Goal: Register for event/course

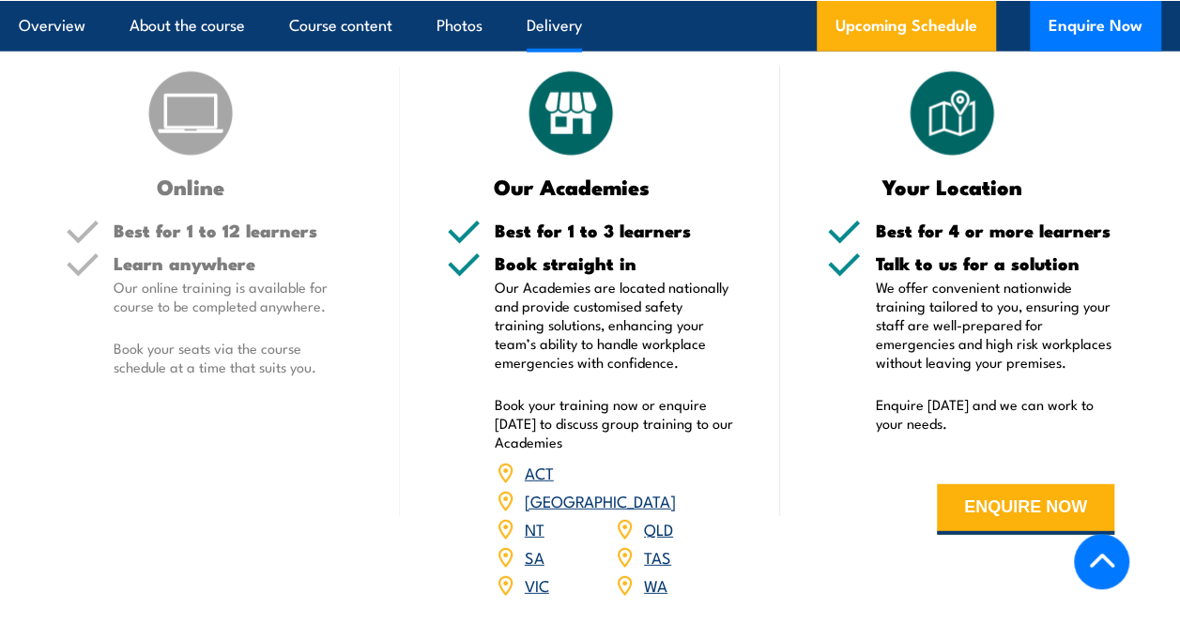
scroll to position [2276, 0]
click at [1017, 508] on button "ENQUIRE NOW" at bounding box center [1025, 509] width 177 height 51
click at [1017, 510] on button "ENQUIRE NOW" at bounding box center [1025, 509] width 177 height 51
click at [984, 546] on form "ENQUIRE NOW" at bounding box center [970, 509] width 287 height 107
click at [994, 501] on button "ENQUIRE NOW" at bounding box center [1025, 509] width 177 height 51
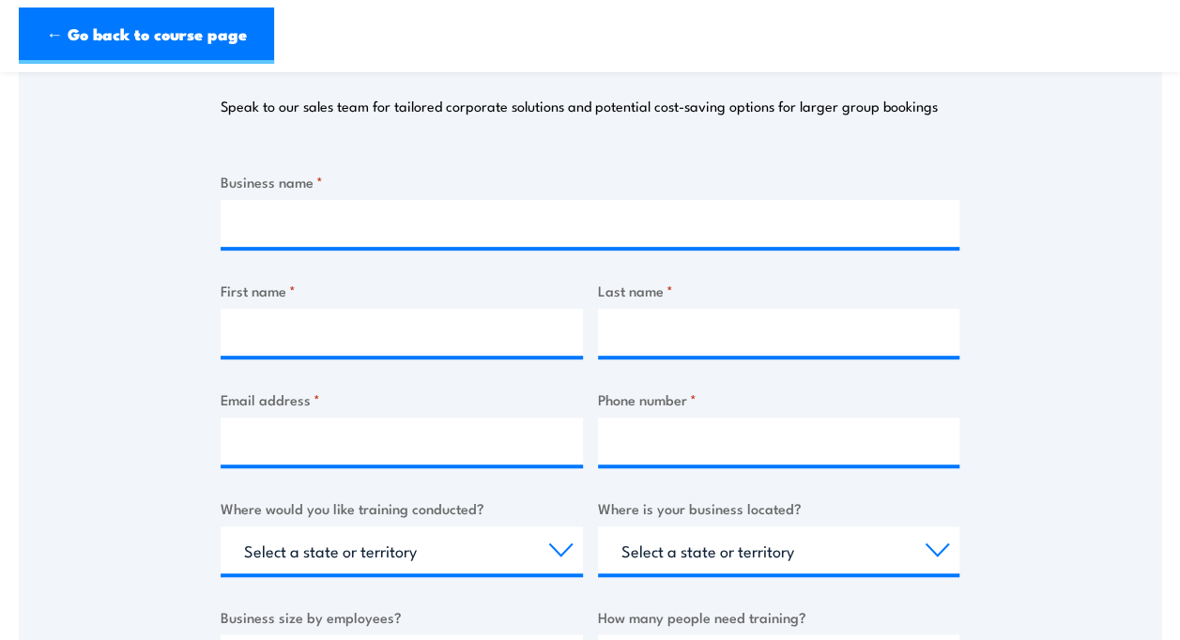
scroll to position [347, 0]
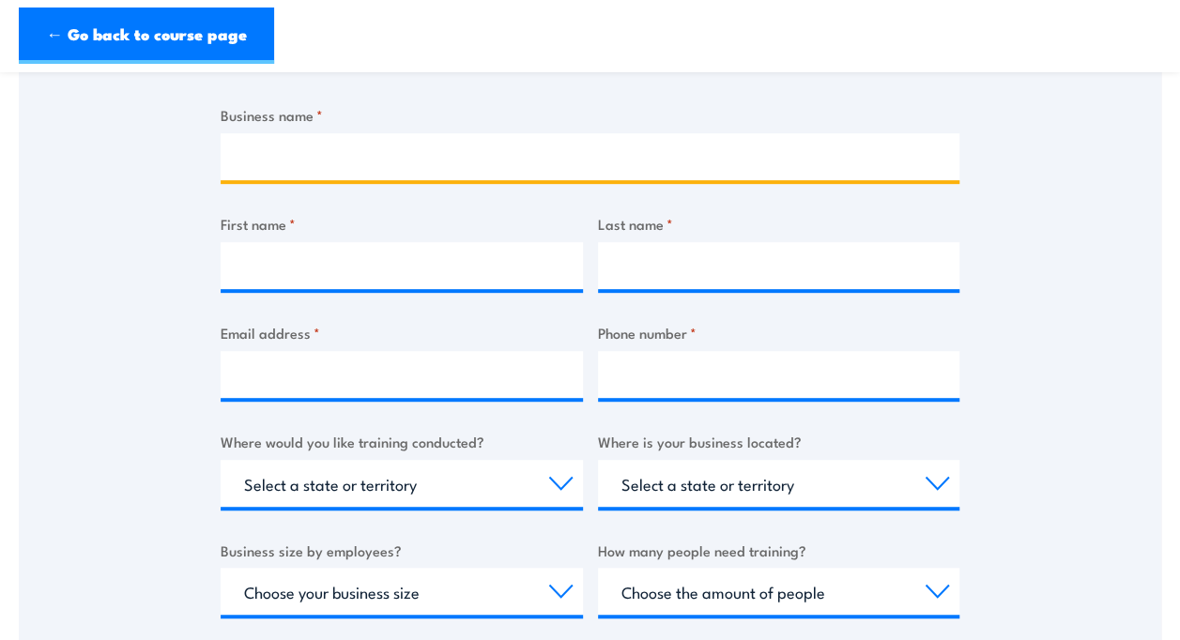
click at [523, 150] on input "Business name *" at bounding box center [590, 156] width 739 height 47
type input "ConnectSydney"
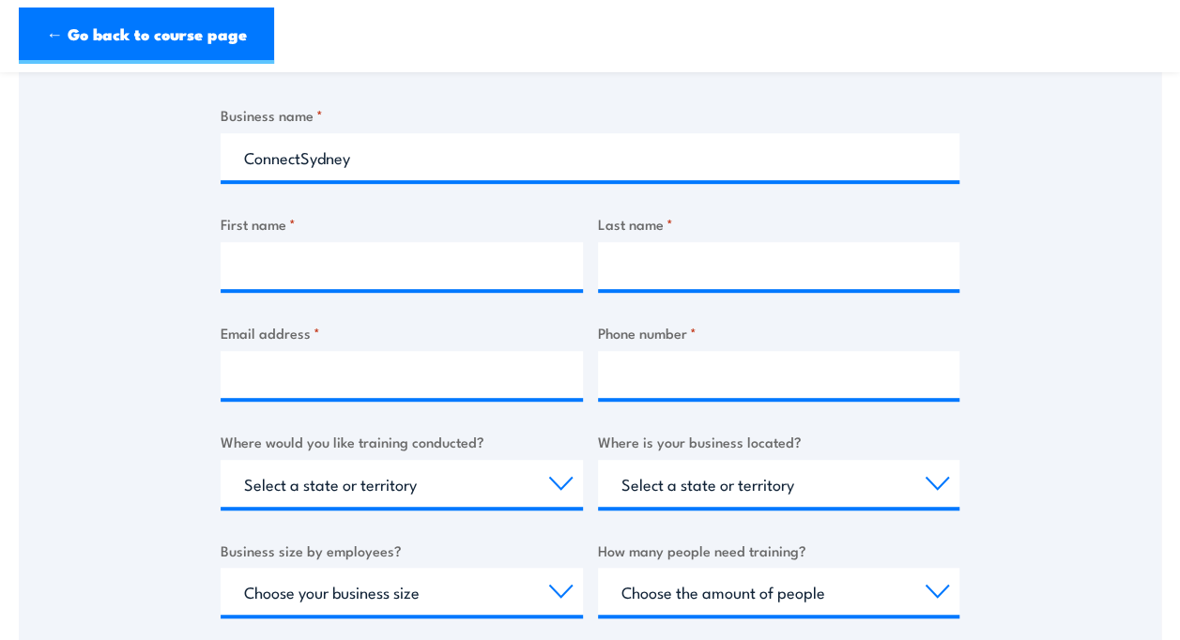
click at [218, 211] on div "Thank you for your interest in this course. Speak to our sales team for tailore…" at bounding box center [590, 364] width 1143 height 938
click at [332, 269] on input "First name *" at bounding box center [402, 265] width 362 height 47
type input "Kateryna"
click at [683, 274] on input "Last name *" at bounding box center [779, 265] width 362 height 47
type input "Sharuda"
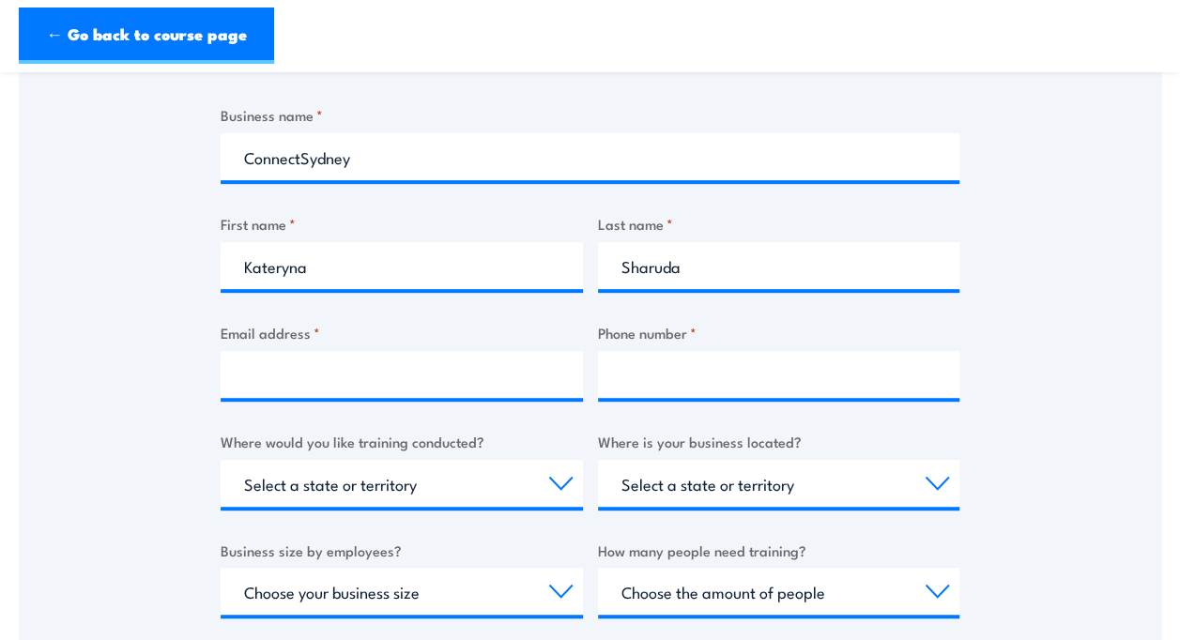
click at [1114, 278] on div "Thank you for your interest in this course. Speak to our sales team for tailore…" at bounding box center [590, 364] width 1143 height 938
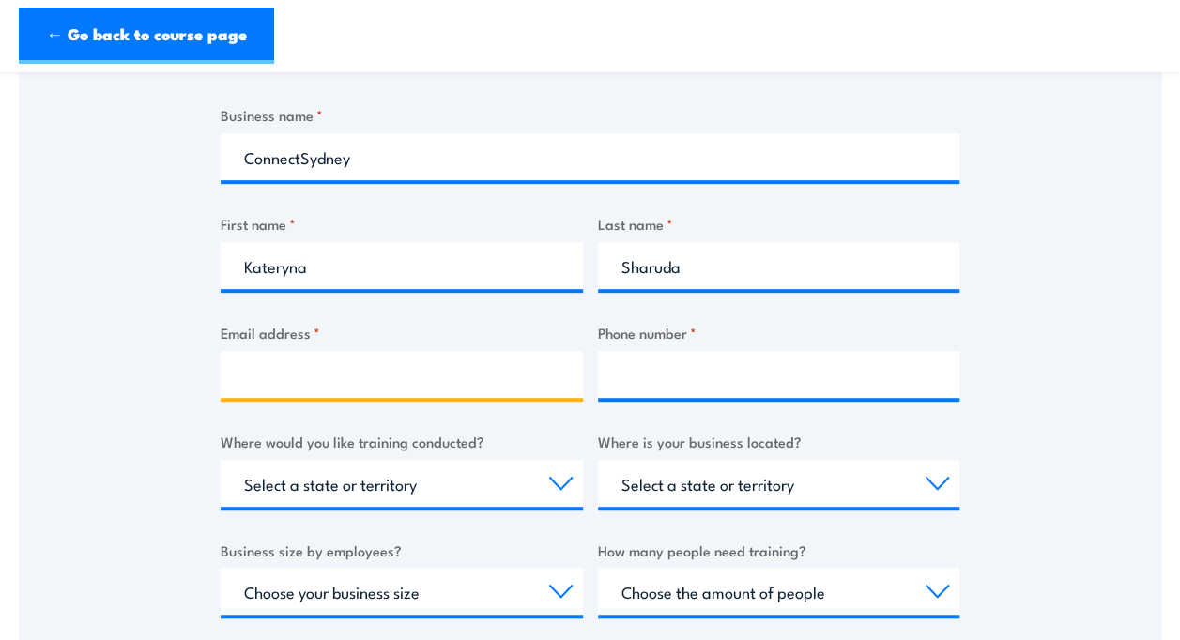
click at [467, 370] on input "Email address *" at bounding box center [402, 374] width 362 height 47
type input "sharudaka@gmail.com"
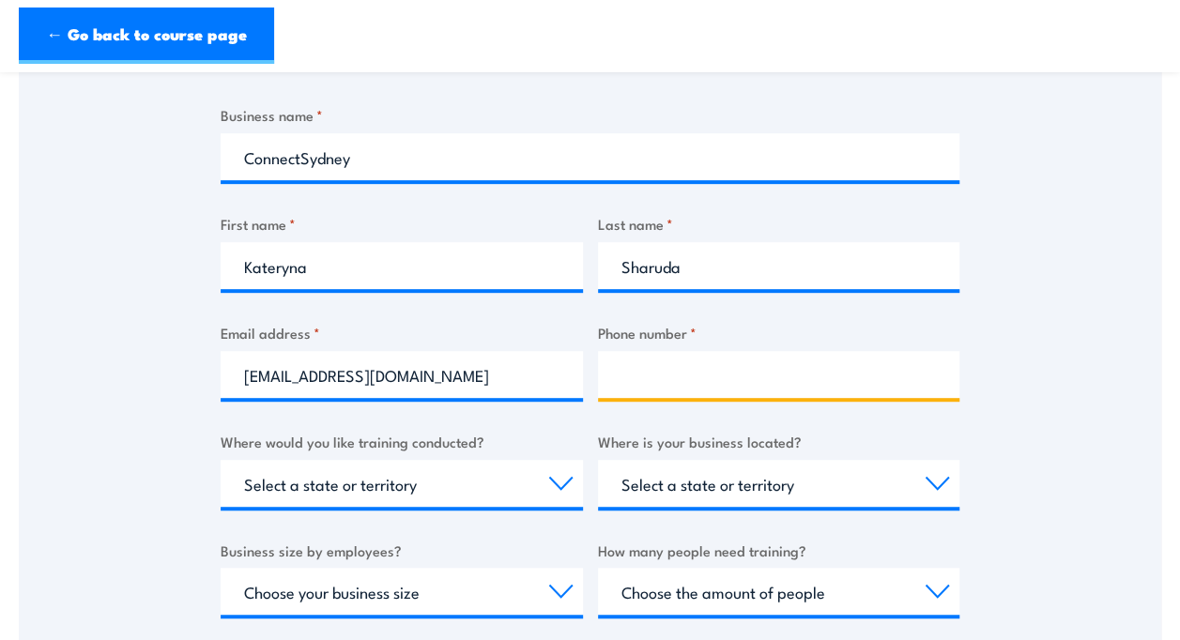
type input "0422510734"
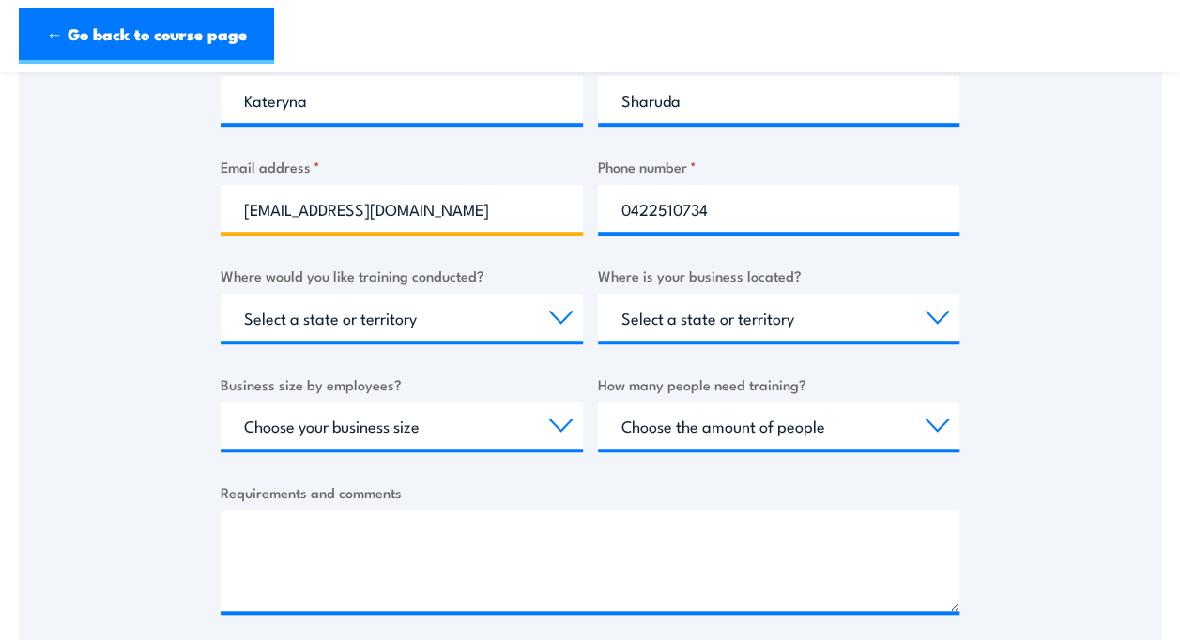
scroll to position [517, 0]
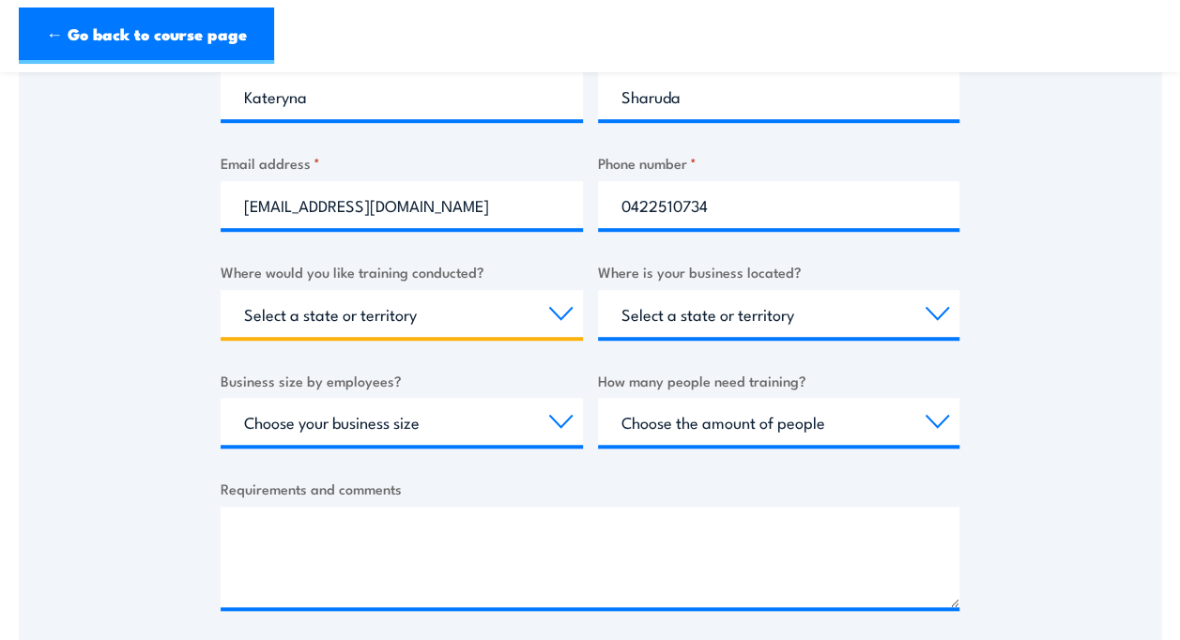
click at [478, 325] on select "Select a state or territory Nationally - multiple locations QLD NSW VIC SA ACT …" at bounding box center [402, 313] width 362 height 47
select select "[GEOGRAPHIC_DATA]"
click at [221, 290] on select "Select a state or territory Nationally - multiple locations QLD NSW VIC SA ACT …" at bounding box center [402, 313] width 362 height 47
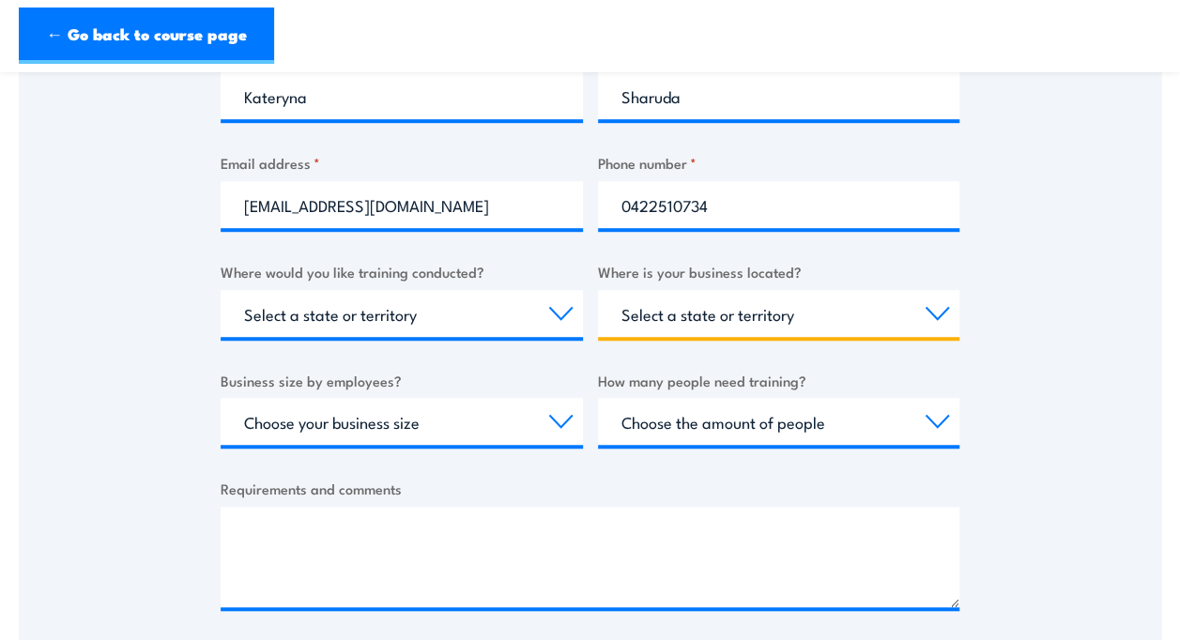
click at [679, 332] on select "Select a state or territory QLD NSW VIC SA ACT WA TAS NT" at bounding box center [779, 313] width 362 height 47
select select "[GEOGRAPHIC_DATA]"
click at [598, 290] on select "Select a state or territory QLD NSW VIC SA ACT WA TAS NT" at bounding box center [779, 313] width 362 height 47
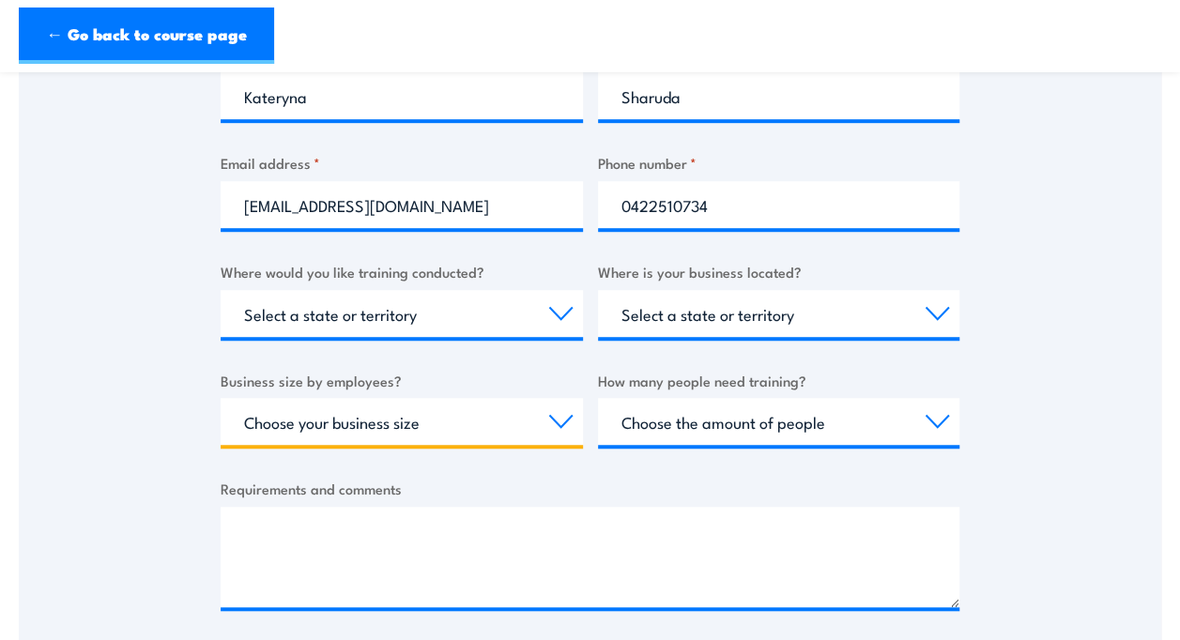
click at [515, 429] on select "Choose your business size 1 to 19 20 to 199 200+" at bounding box center [402, 421] width 362 height 47
select select "20 to 199"
click at [221, 398] on select "Choose your business size 1 to 19 20 to 199 200+" at bounding box center [402, 421] width 362 height 47
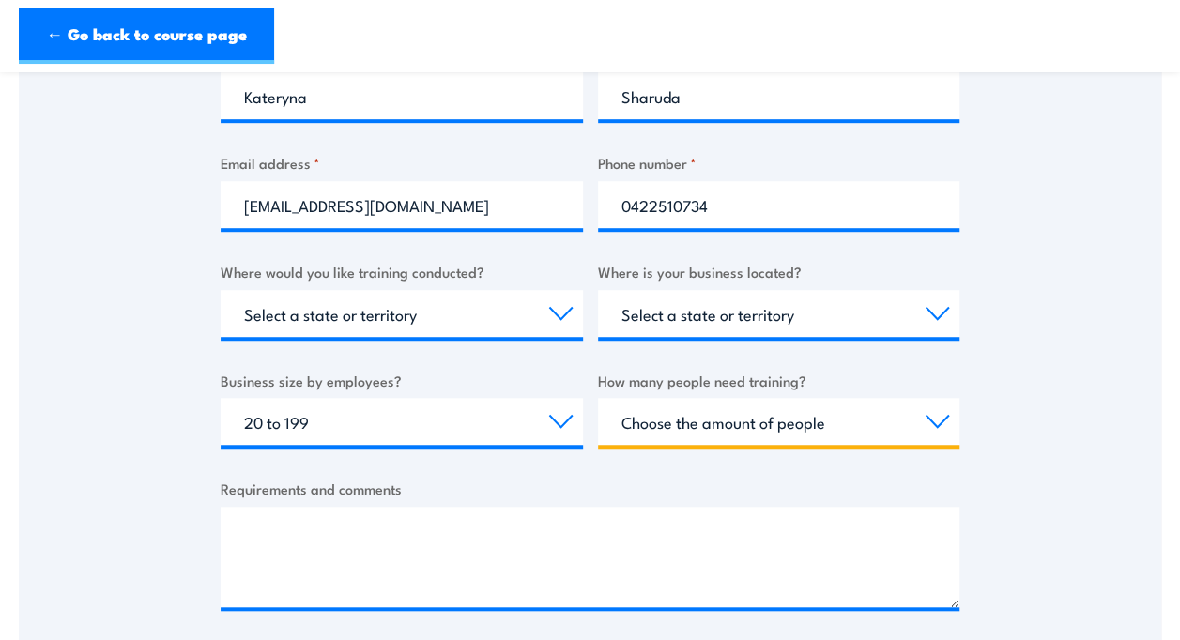
click at [684, 422] on select "Choose the amount of people 1 to 4 5 to 19 20+" at bounding box center [779, 421] width 362 height 47
select select "5 to 19"
click at [598, 398] on select "Choose the amount of people 1 to 4 5 to 19 20+" at bounding box center [779, 421] width 362 height 47
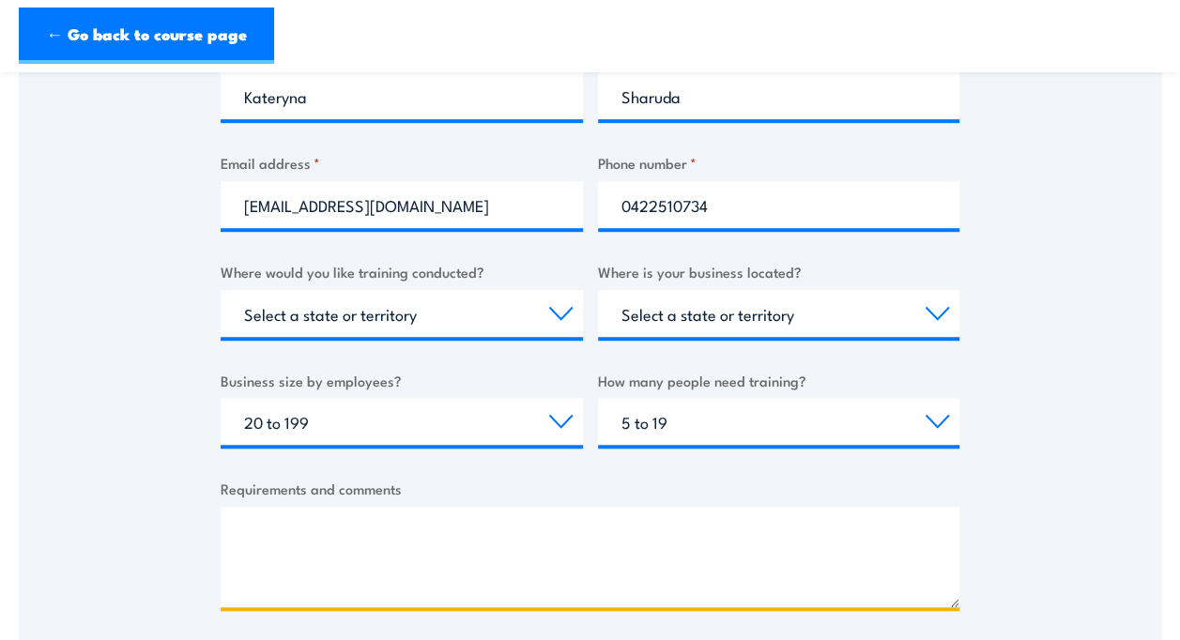
click at [575, 543] on textarea "Requirements and comments" at bounding box center [590, 557] width 739 height 100
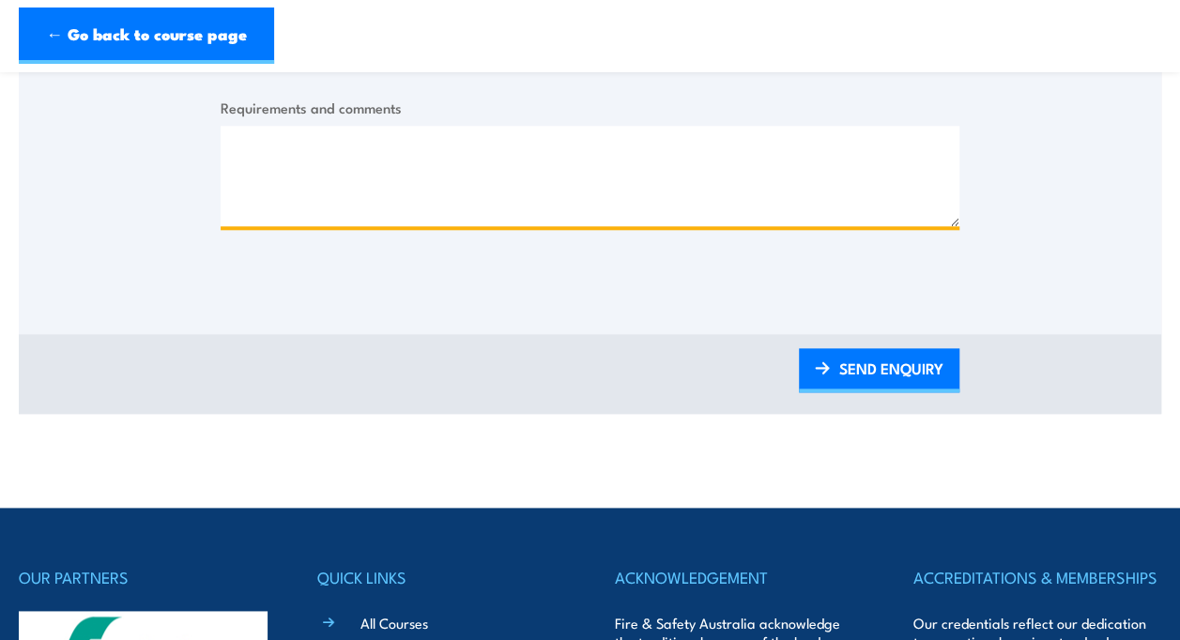
scroll to position [899, 0]
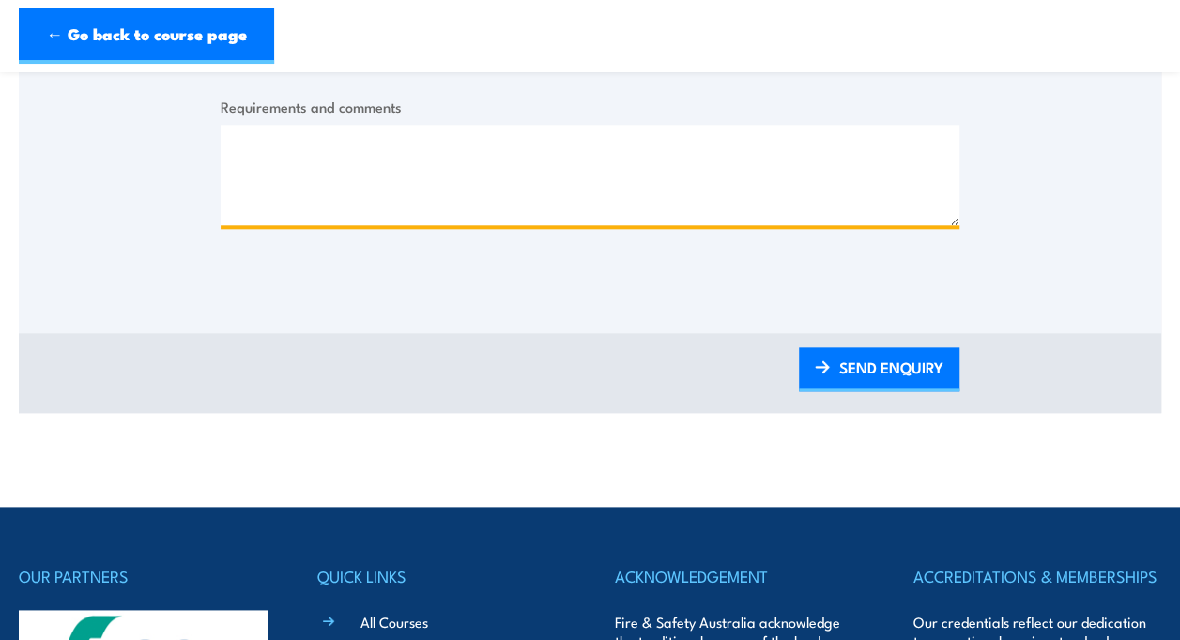
paste textarea "Hi, Could you please provide a quote for the Working Safely at Heights Course? …"
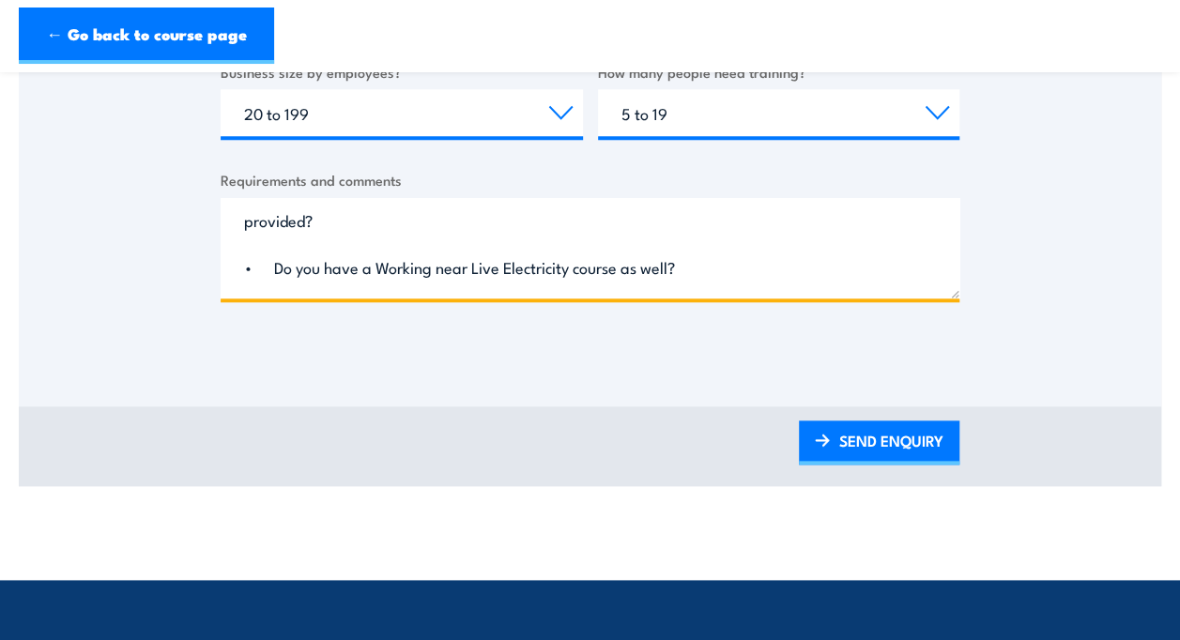
scroll to position [473, 0]
drag, startPoint x: 496, startPoint y: 267, endPoint x: 246, endPoint y: 229, distance: 252.5
click at [246, 229] on textarea "Hi, Could you please provide a quote for the Working Safely at Heights Course? …" at bounding box center [590, 248] width 739 height 100
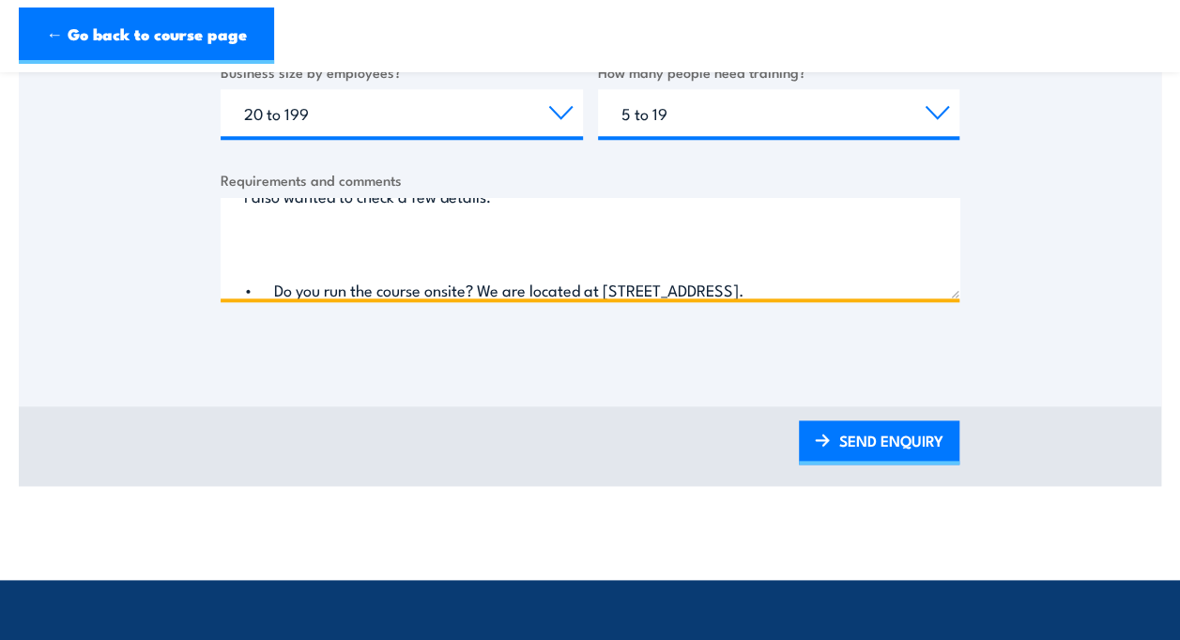
scroll to position [259, 0]
click at [252, 259] on textarea "Hi, Could you please provide a quote for the Working Safely at Heights Course? …" at bounding box center [590, 248] width 739 height 100
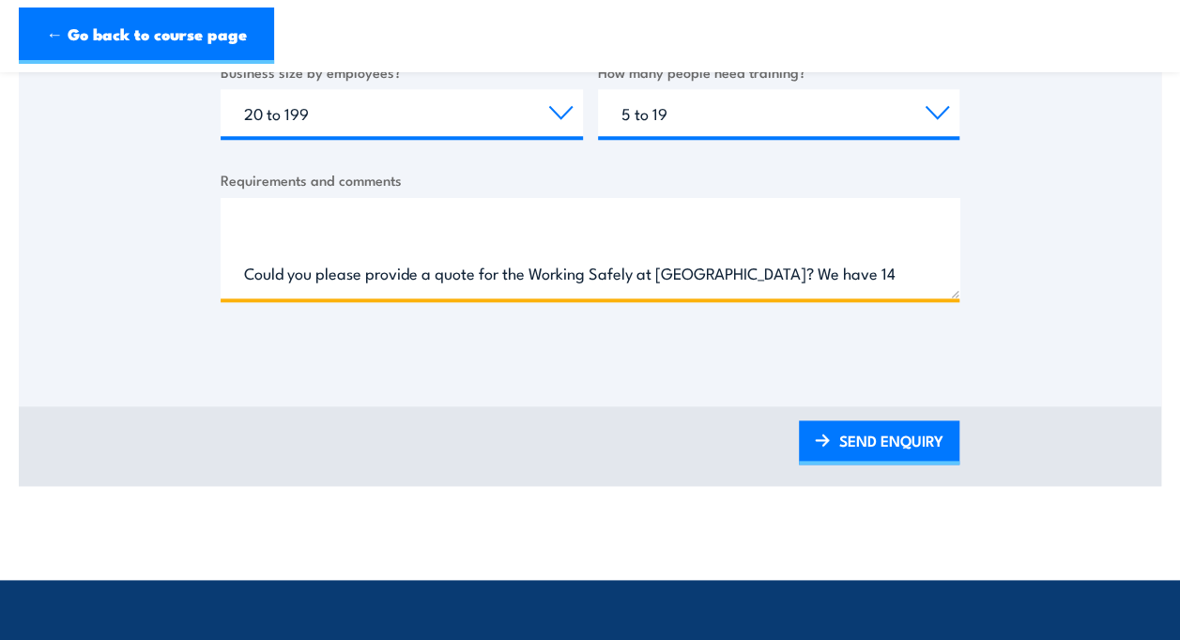
scroll to position [43, 0]
click at [239, 269] on textarea "Hi, Could you please provide a quote for the Working Safely at Heights Course? …" at bounding box center [590, 248] width 739 height 100
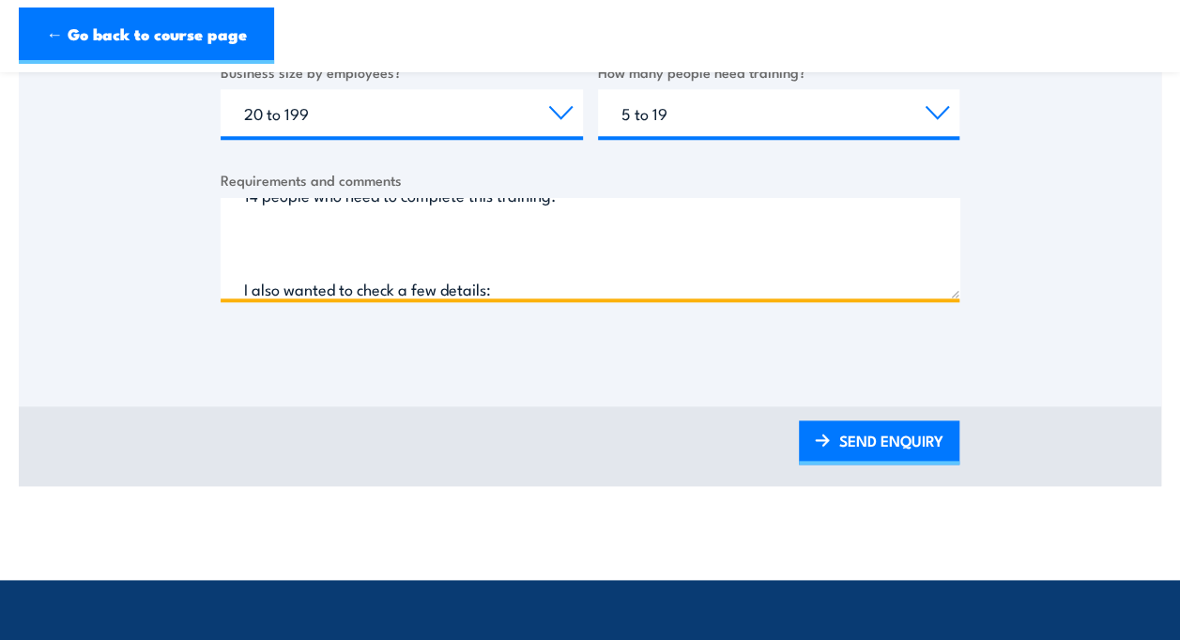
scroll to position [76, 0]
click at [237, 281] on textarea "Hi! Could you please provide a quote for the Working Safely at Heights Course? …" at bounding box center [590, 248] width 739 height 100
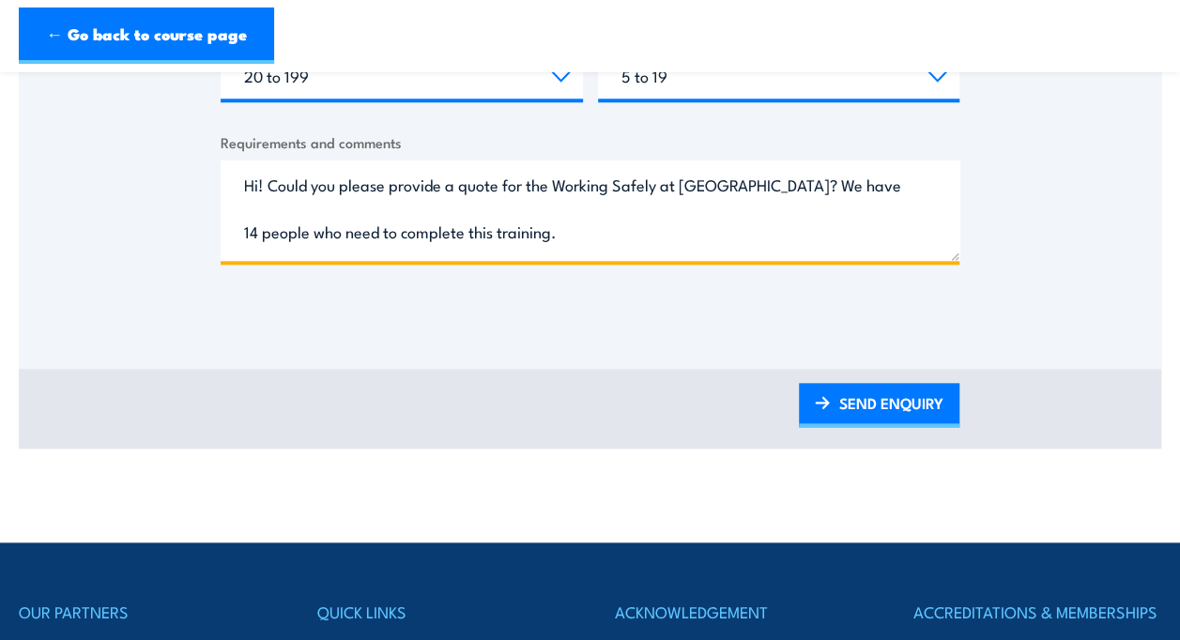
scroll to position [886, 0]
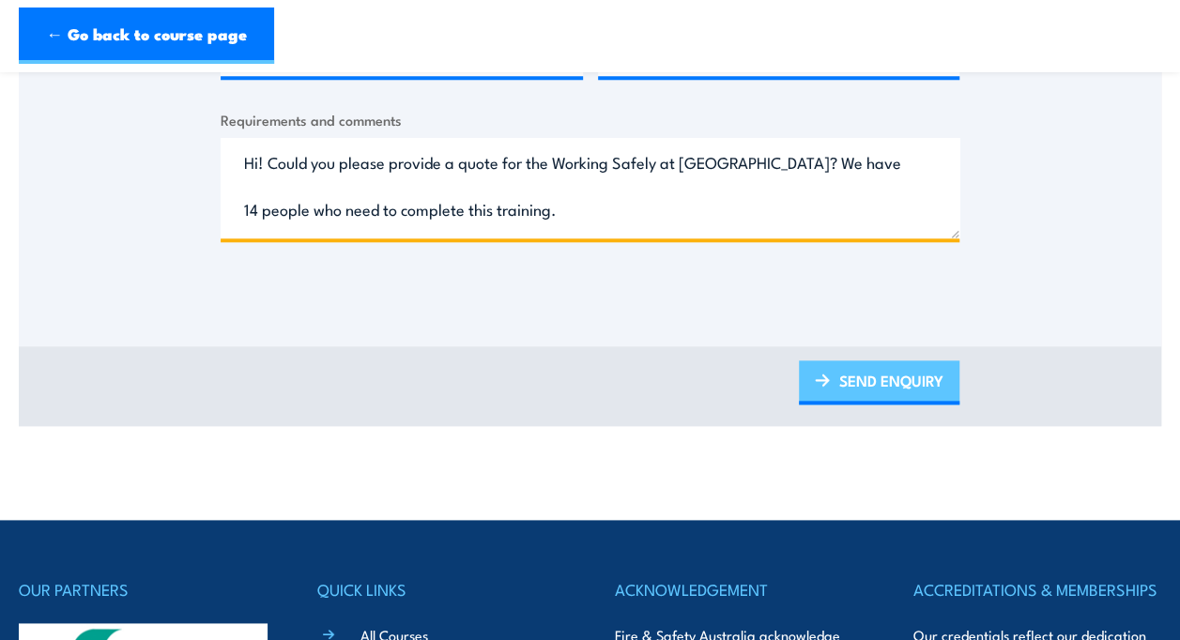
type textarea "Hi! Could you please provide a quote for the Working Safely at Heights Course? …"
click at [905, 378] on link "SEND ENQUIRY" at bounding box center [879, 383] width 161 height 44
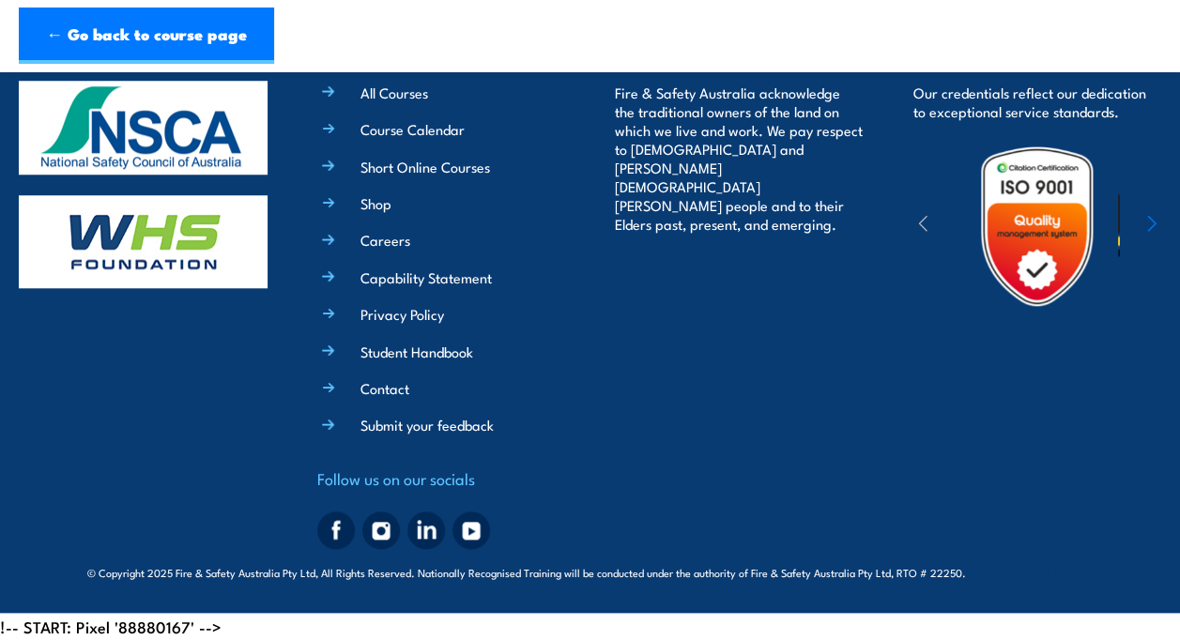
scroll to position [0, 0]
click at [905, 378] on div "OUR PARTNERS QUICK LINKS All Courses Course Calendar Short Online Courses Shop …" at bounding box center [590, 295] width 1143 height 523
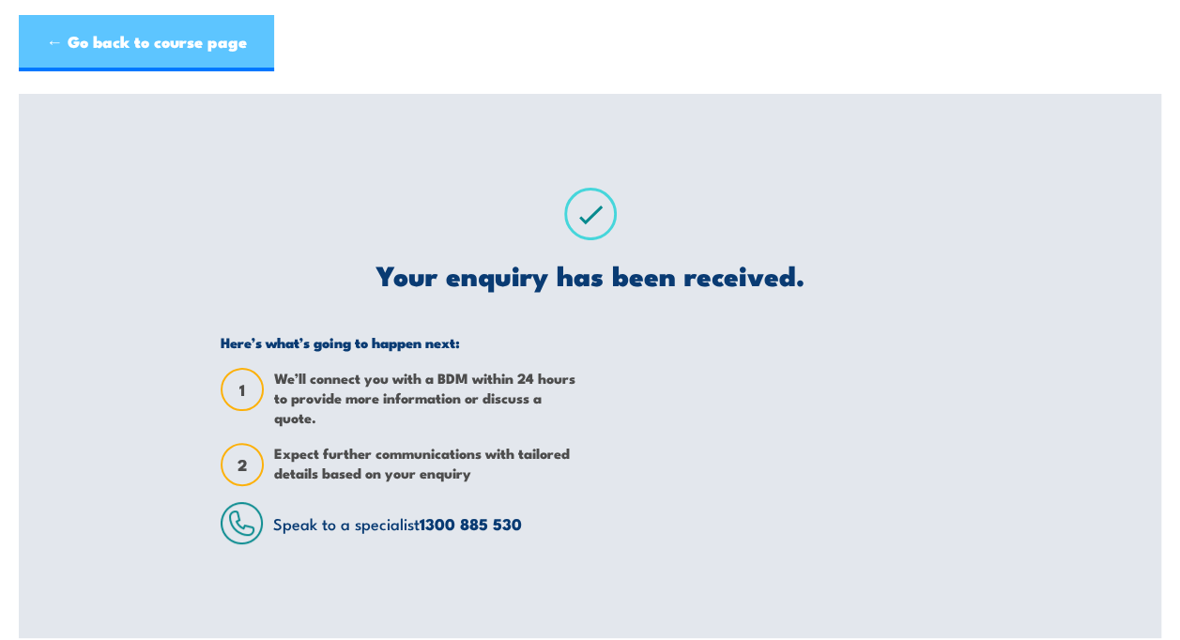
click at [164, 38] on link "← Go back to course page" at bounding box center [146, 43] width 255 height 56
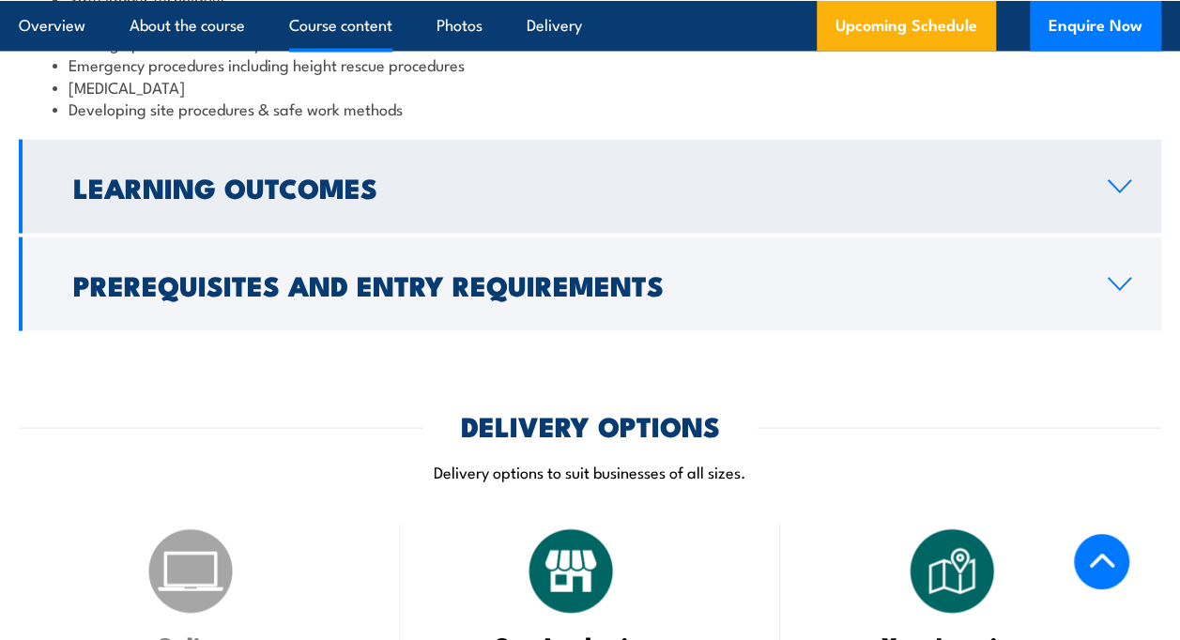
click at [494, 203] on link "Learning Outcomes" at bounding box center [590, 187] width 1143 height 94
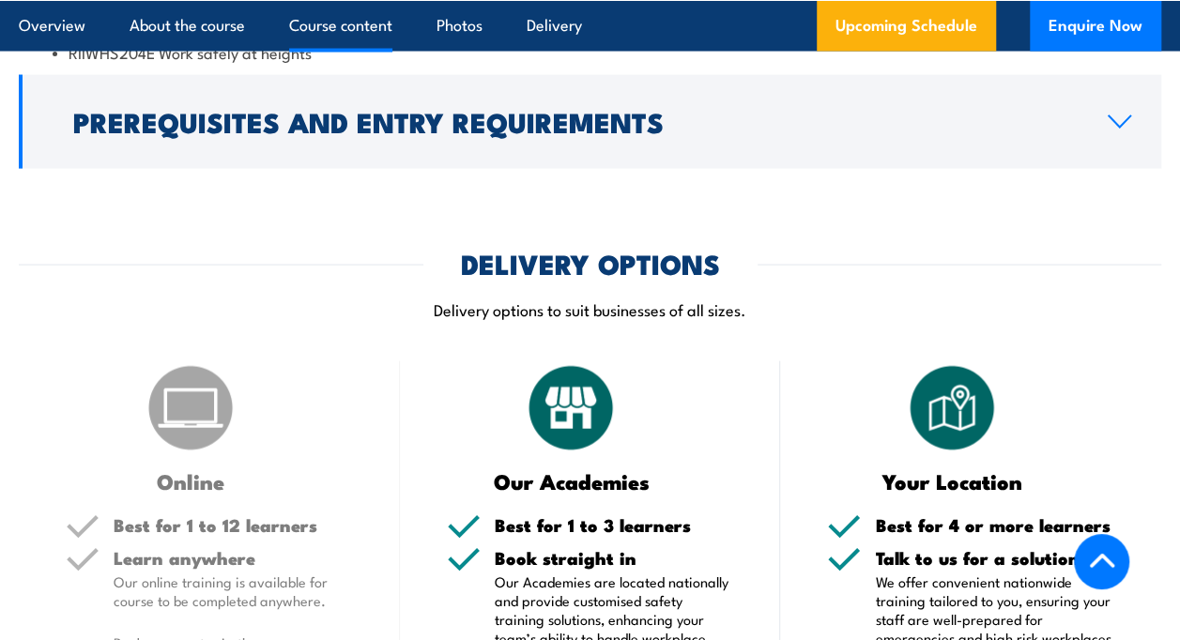
scroll to position [1673, 0]
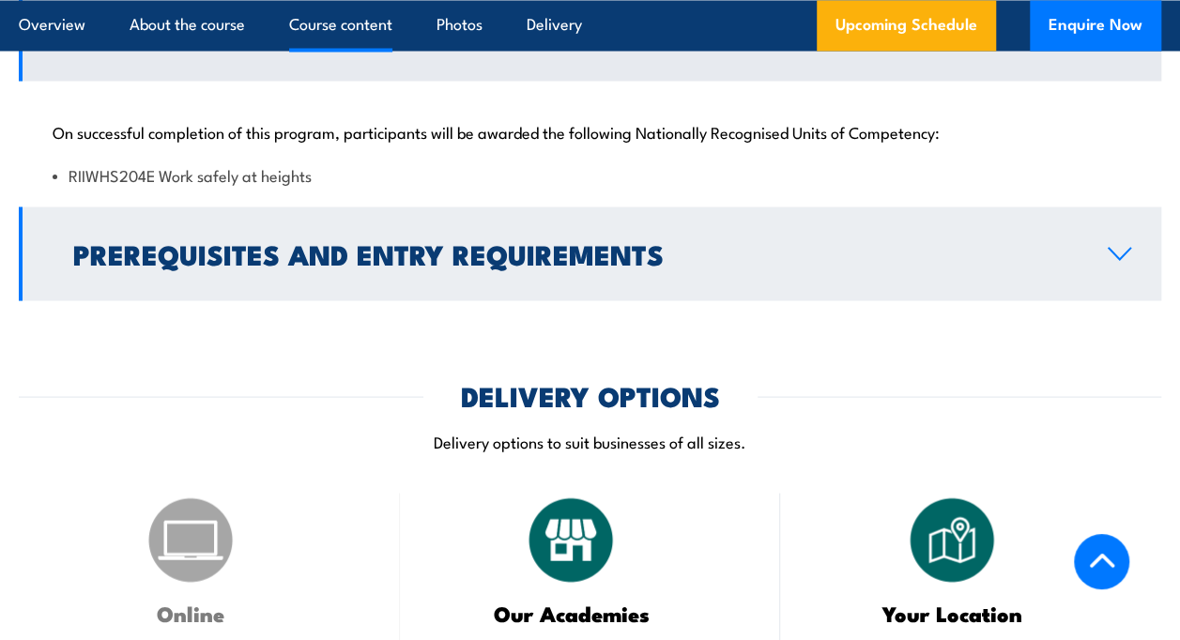
click at [488, 254] on h2 "Prerequisites and Entry Requirements" at bounding box center [575, 252] width 1005 height 24
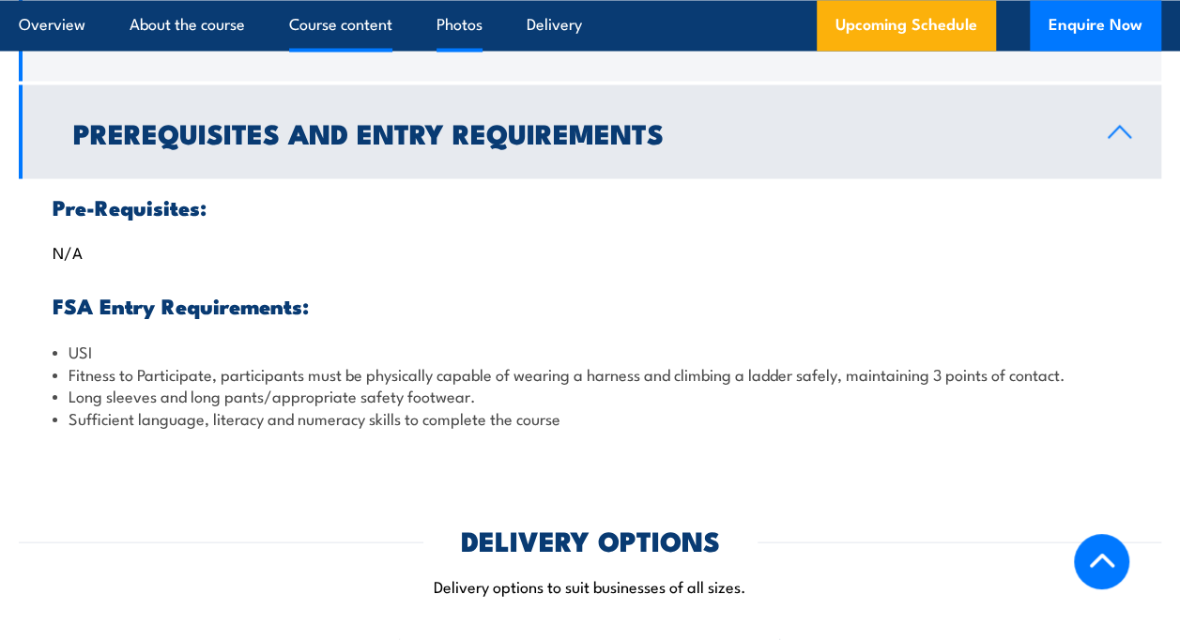
click at [465, 20] on link "Photos" at bounding box center [460, 25] width 46 height 50
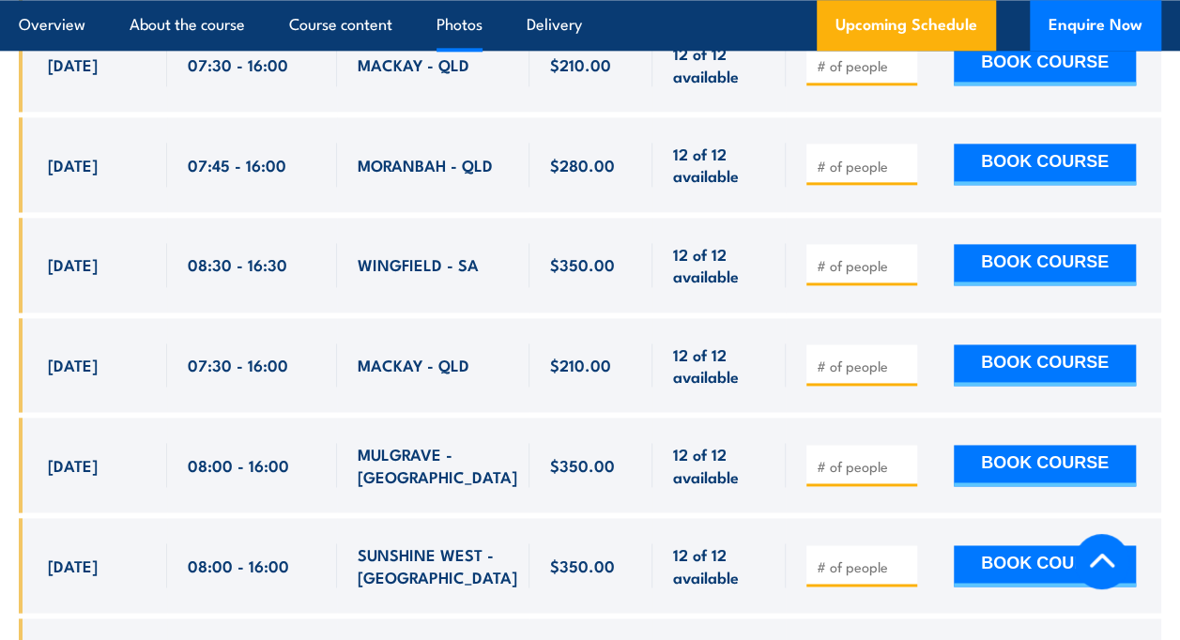
click at [465, 20] on link "Photos" at bounding box center [460, 25] width 46 height 50
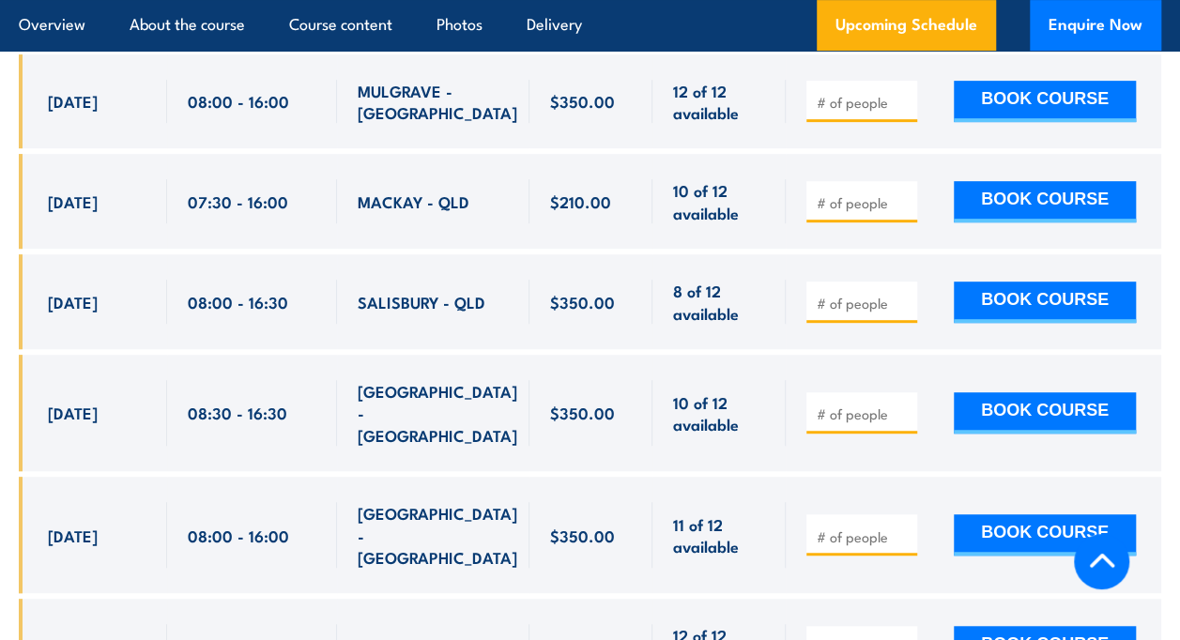
scroll to position [3900, 0]
